Goal: Information Seeking & Learning: Learn about a topic

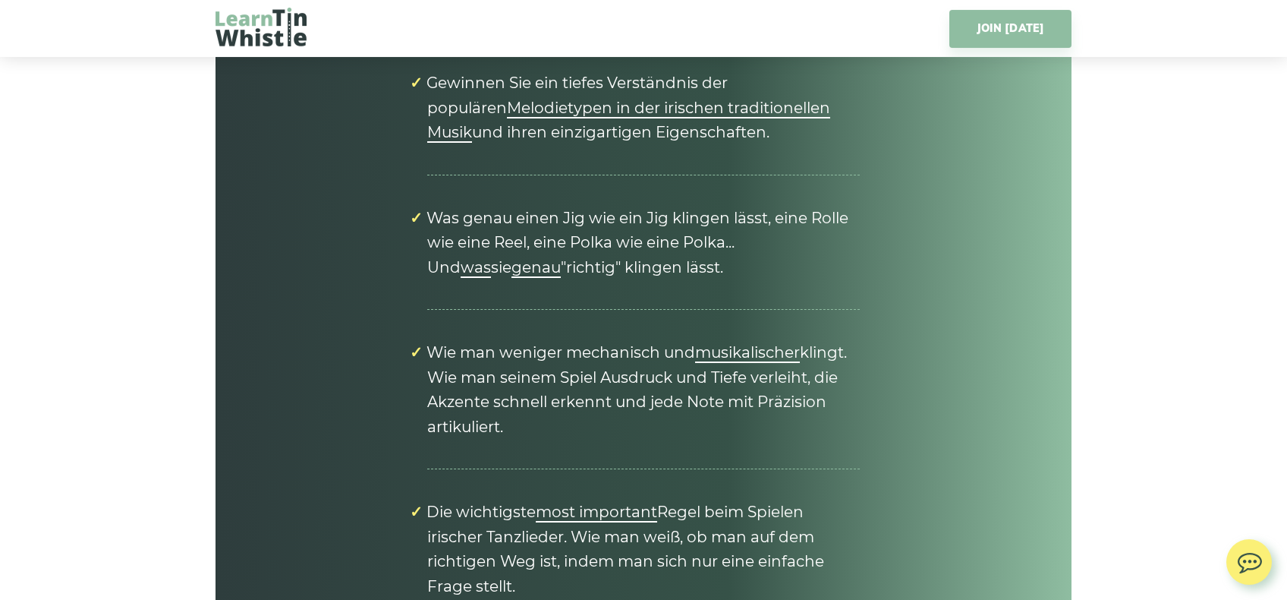
scroll to position [6708, 0]
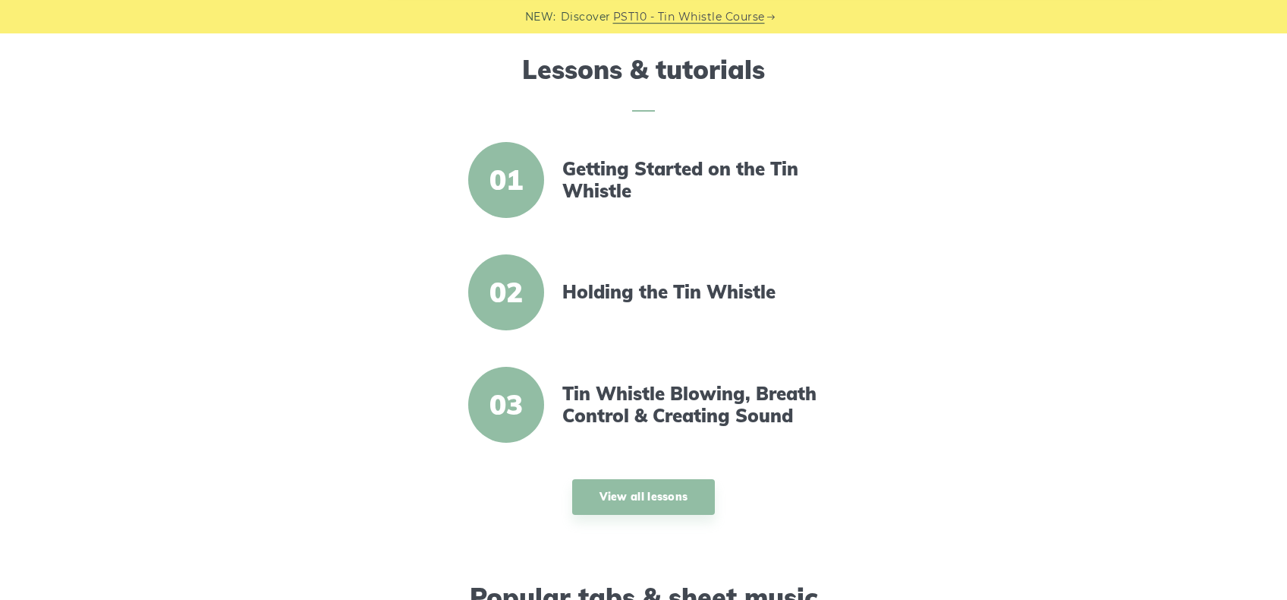
scroll to position [539, 0]
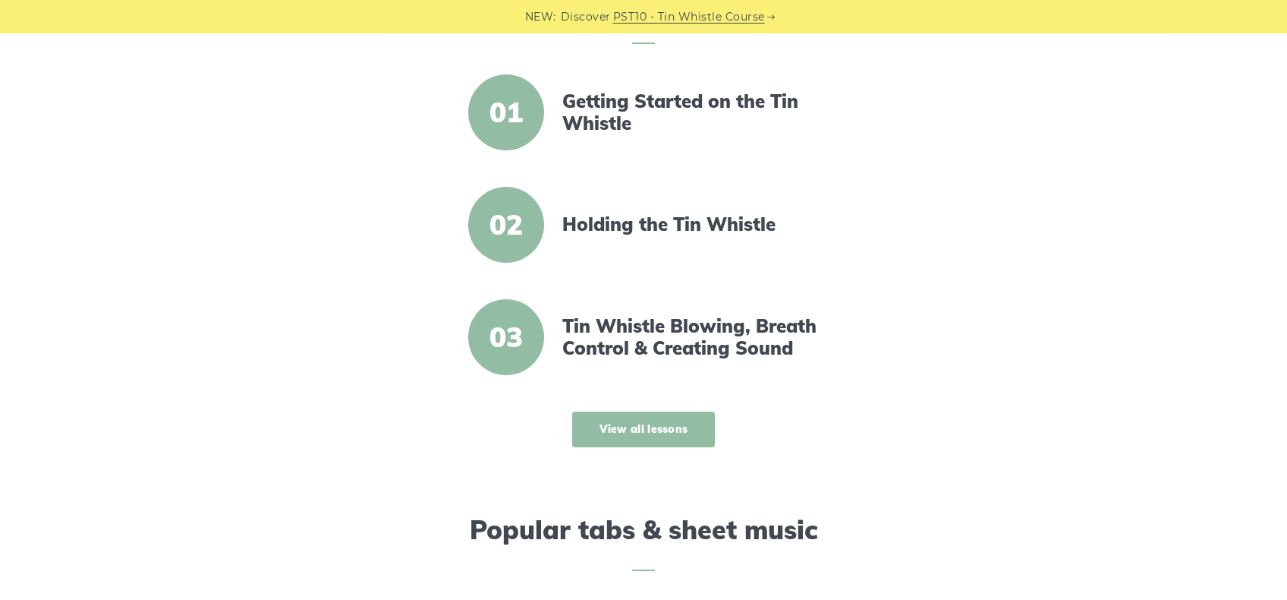
click at [679, 436] on link "View all lessons" at bounding box center [643, 429] width 143 height 36
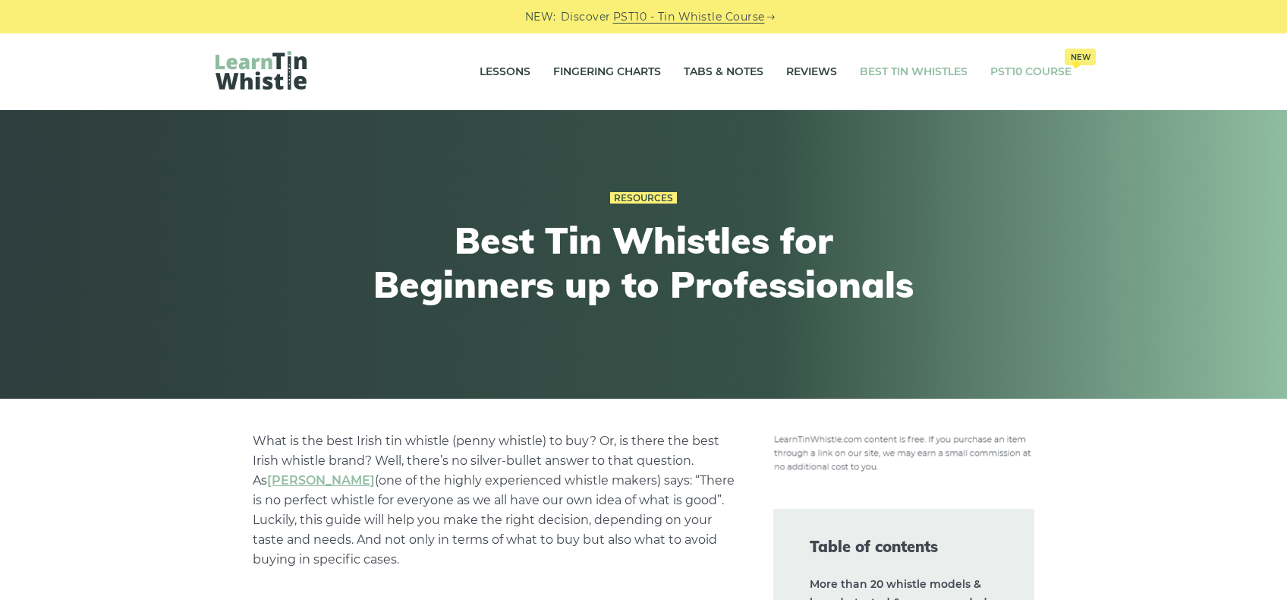
click at [1003, 73] on link "PST10 Course New" at bounding box center [1031, 72] width 81 height 38
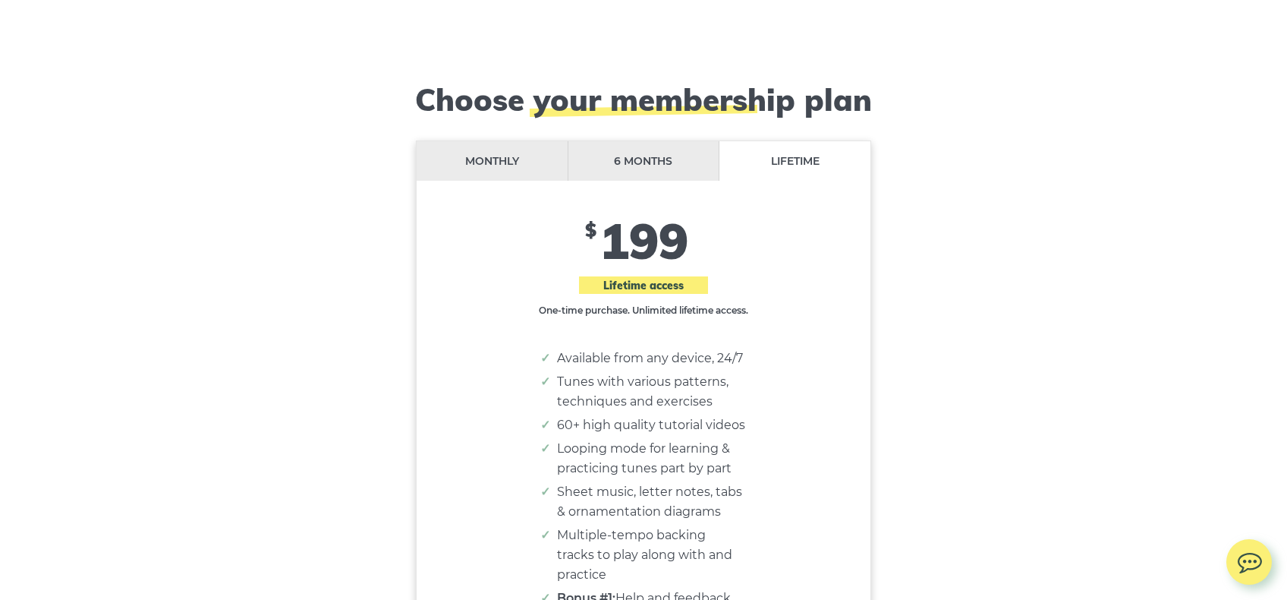
scroll to position [12465, 0]
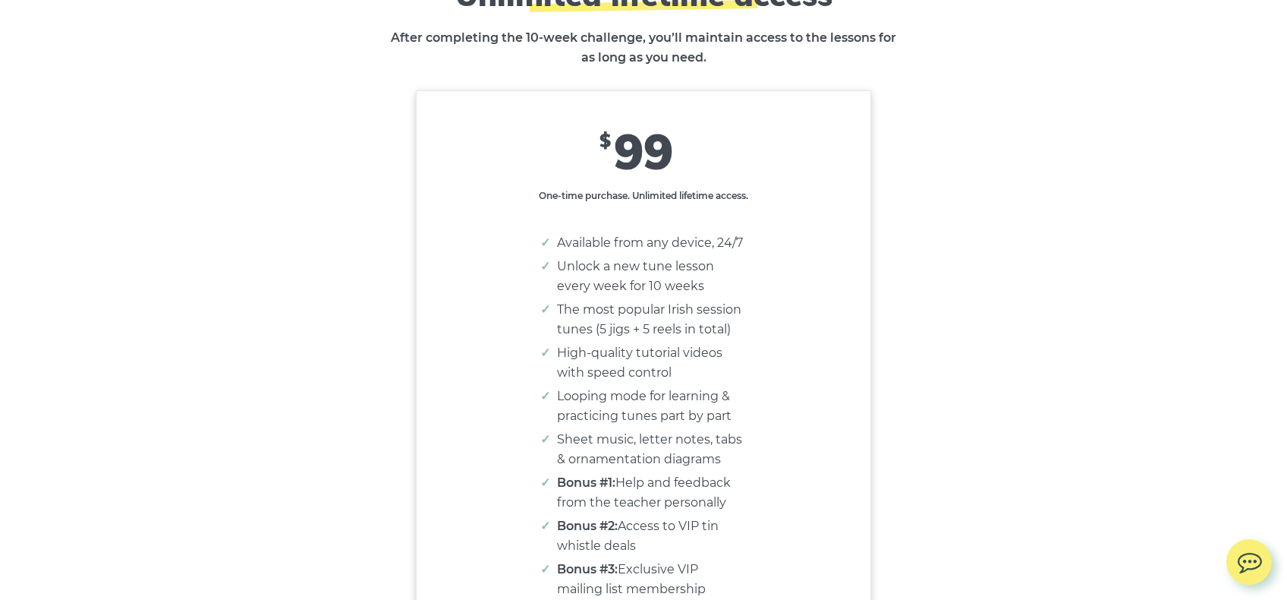
scroll to position [9131, 0]
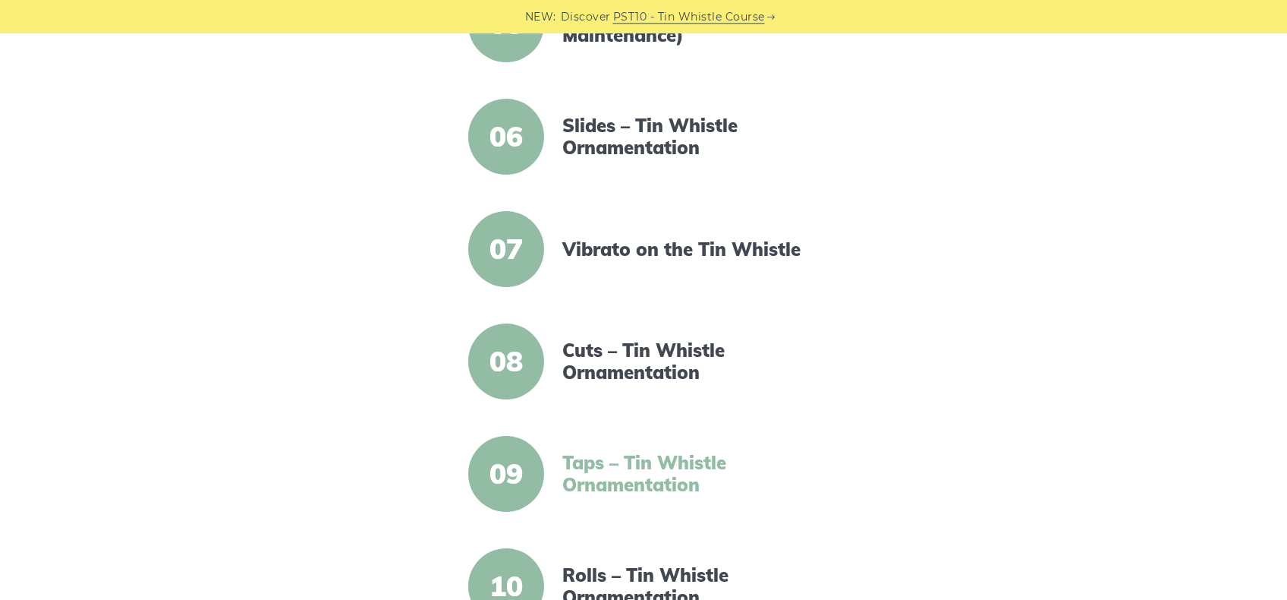
scroll to position [929, 0]
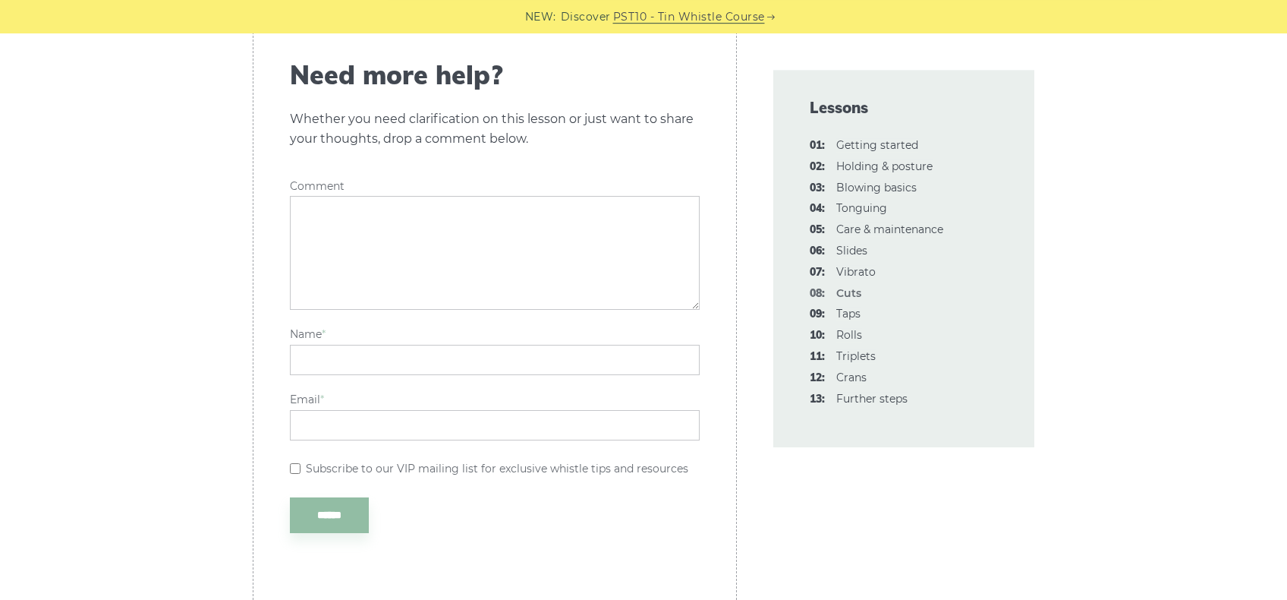
scroll to position [4982, 0]
